Goal: Task Accomplishment & Management: Manage account settings

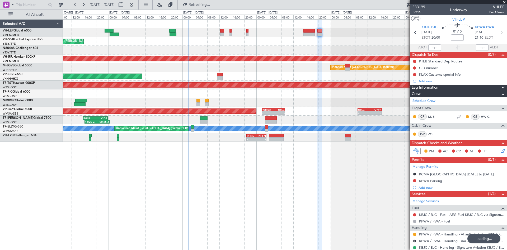
scroll to position [35, 0]
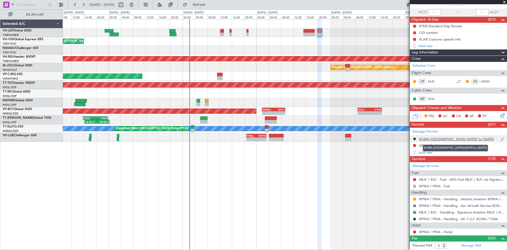
click at [443, 139] on div "KCMA [GEOGRAPHIC_DATA] [DATE] to [DATE]" at bounding box center [456, 139] width 75 height 4
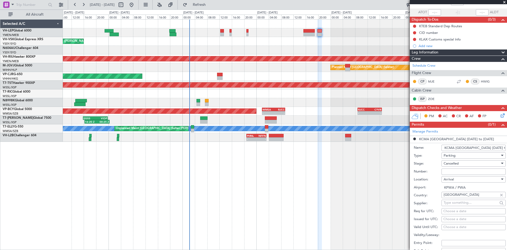
scroll to position [0, 7]
drag, startPoint x: 456, startPoint y: 147, endPoint x: 546, endPoint y: 149, distance: 90.4
click at [507, 149] on html "[DATE] - [DATE] Refresh Quick Links All Aircraft Unplanned Maint Sydney ([PERSO…" at bounding box center [253, 125] width 507 height 250
click at [485, 139] on li "KCMA [GEOGRAPHIC_DATA] [DATE] to [DATE] Name: KCMA [GEOGRAPHIC_DATA] [DATE] to …" at bounding box center [458, 218] width 97 height 164
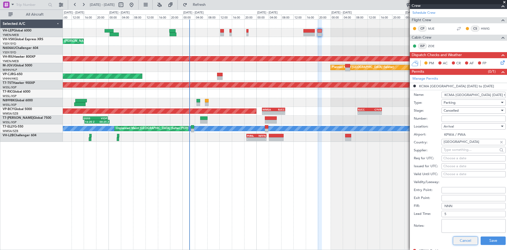
click at [469, 240] on button "Cancel" at bounding box center [465, 240] width 25 height 8
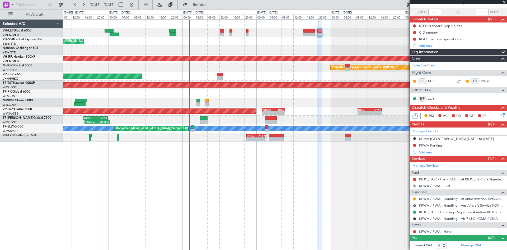
scroll to position [35, 0]
click at [433, 147] on div "KPWA Parking" at bounding box center [430, 145] width 23 height 4
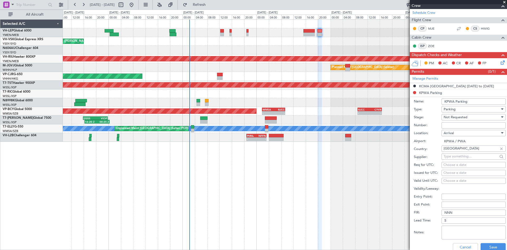
click at [473, 103] on input "KPWA Parking" at bounding box center [474, 101] width 64 height 6
drag, startPoint x: 456, startPoint y: 103, endPoint x: 484, endPoint y: 101, distance: 28.3
click at [484, 101] on input "KPWA Parking" at bounding box center [474, 101] width 64 height 6
paste input "Hangar Parking [DATE] to [DATE]"
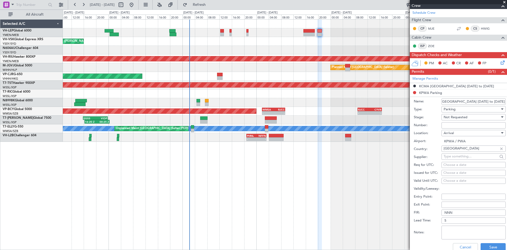
click at [492, 102] on input "[GEOGRAPHIC_DATA] [DATE] to [DATE]" at bounding box center [474, 101] width 64 height 6
type input "[GEOGRAPHIC_DATA] [DATE] to [DATE]"
click at [491, 246] on button "Save" at bounding box center [493, 247] width 25 height 8
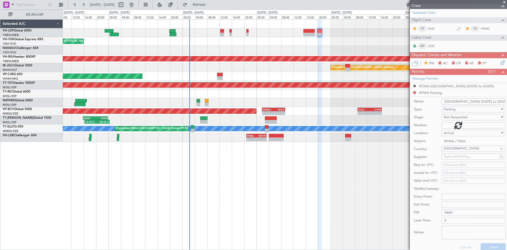
scroll to position [35, 0]
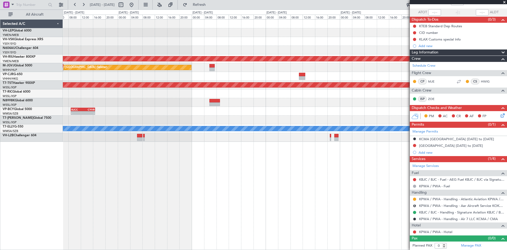
click at [177, 118] on div at bounding box center [285, 119] width 444 height 9
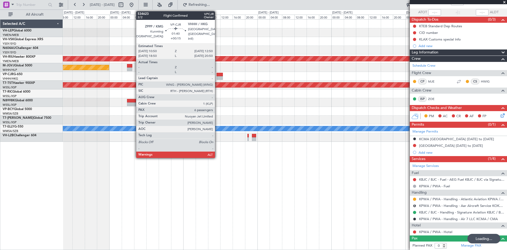
click at [217, 76] on div at bounding box center [220, 78] width 6 height 4
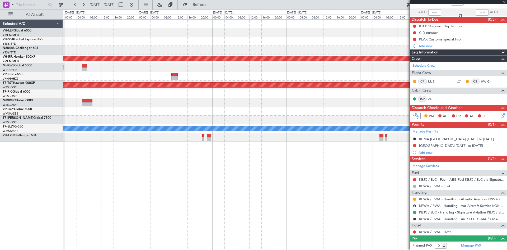
type input "+00:15"
type input "6"
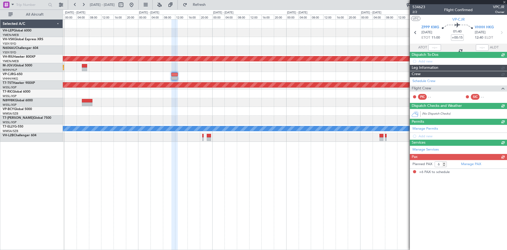
scroll to position [0, 0]
